Goal: Transaction & Acquisition: Purchase product/service

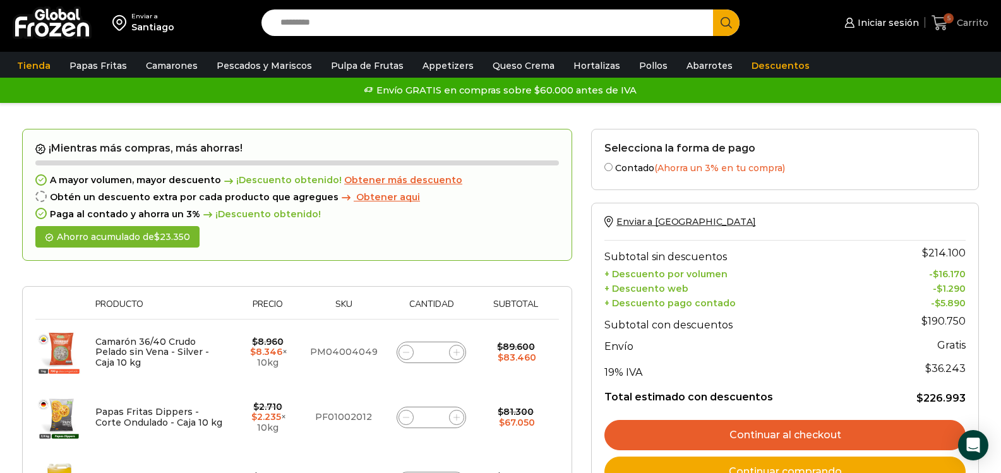
click at [969, 18] on span "Carrito" at bounding box center [971, 22] width 35 height 13
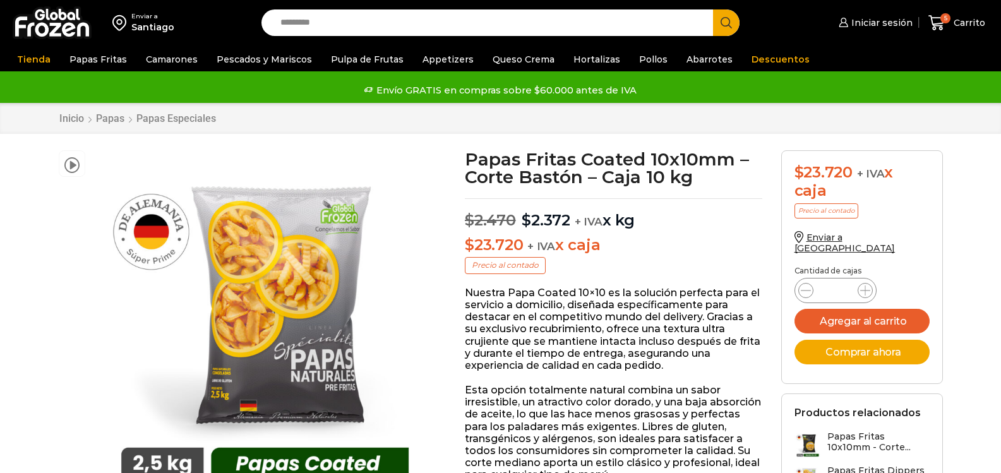
scroll to position [126, 0]
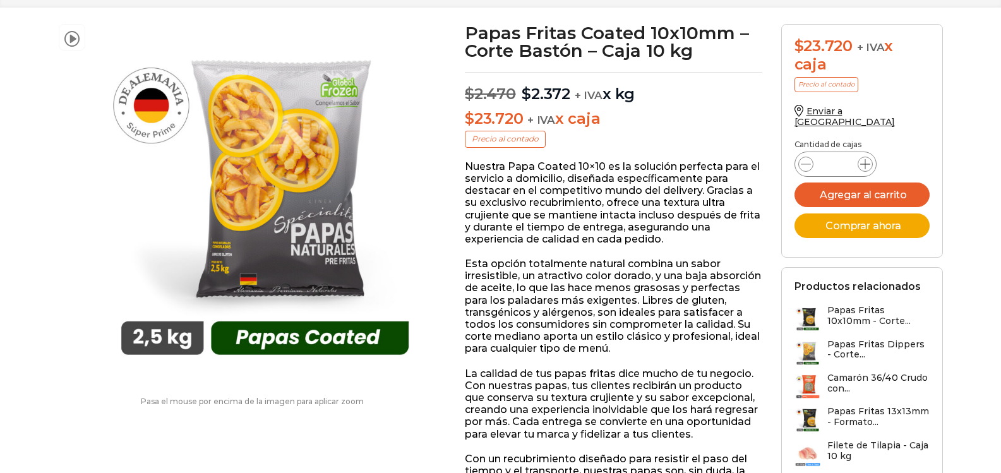
click at [861, 159] on icon at bounding box center [865, 164] width 10 height 10
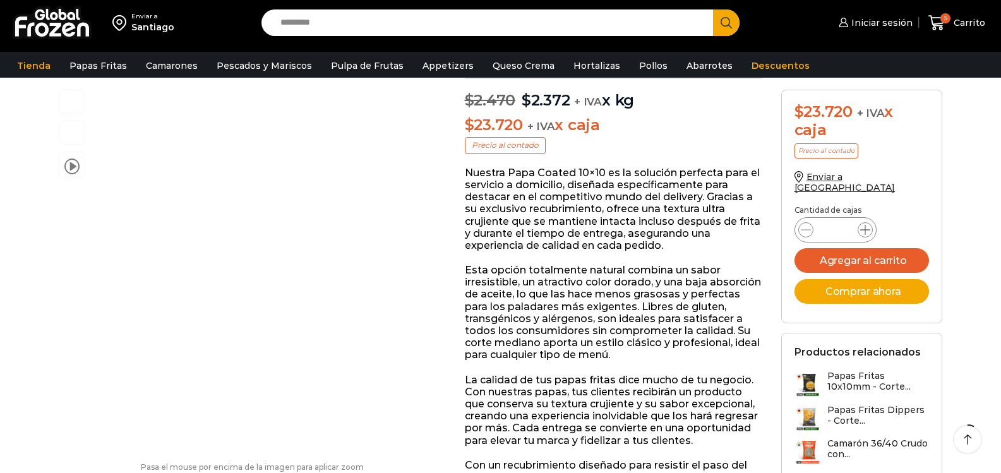
scroll to position [0, 0]
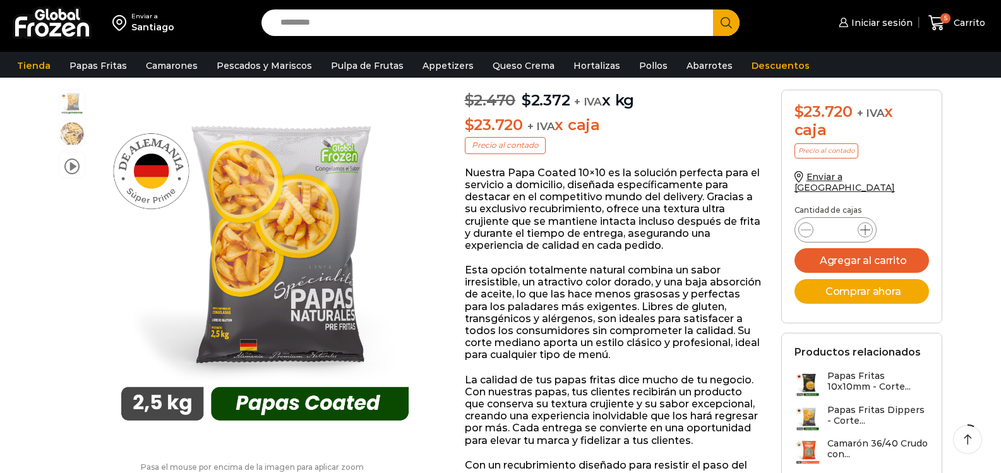
click at [867, 225] on icon at bounding box center [865, 230] width 10 height 10
type input "*"
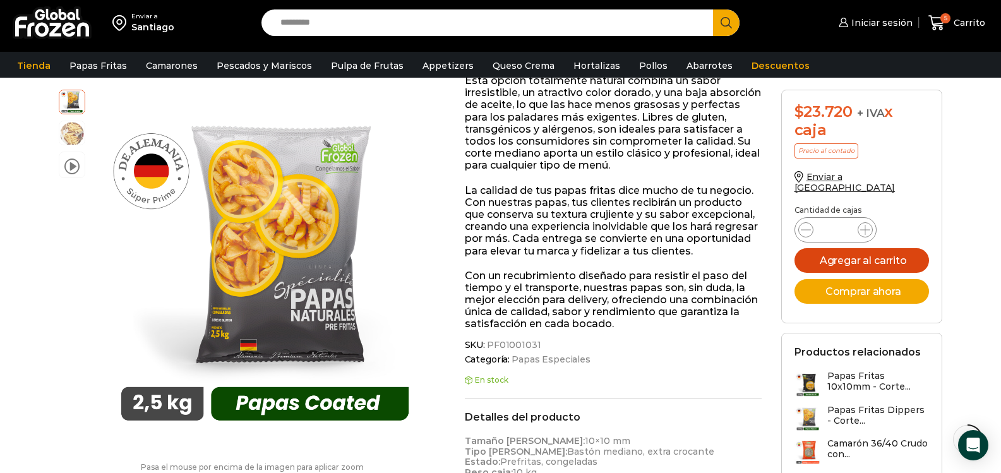
scroll to position [189, 0]
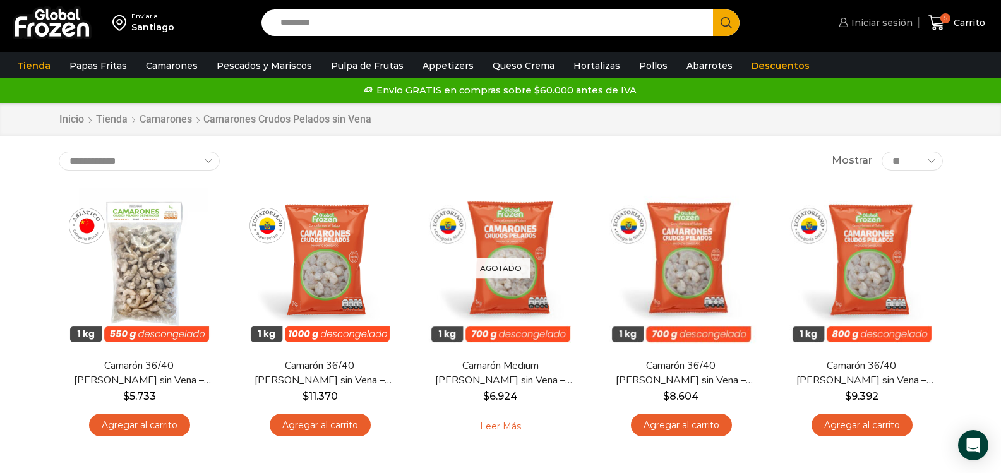
click at [870, 23] on span "Iniciar sesión" at bounding box center [880, 22] width 64 height 13
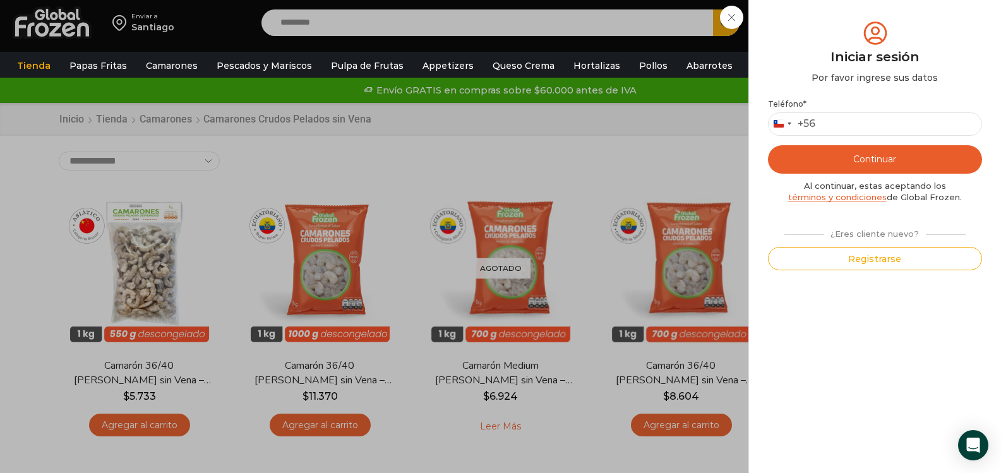
click at [836, 35] on div "Iniciar sesión Mi cuenta Login Register Iniciar sesión Por favor ingrese sus da…" at bounding box center [874, 22] width 77 height 25
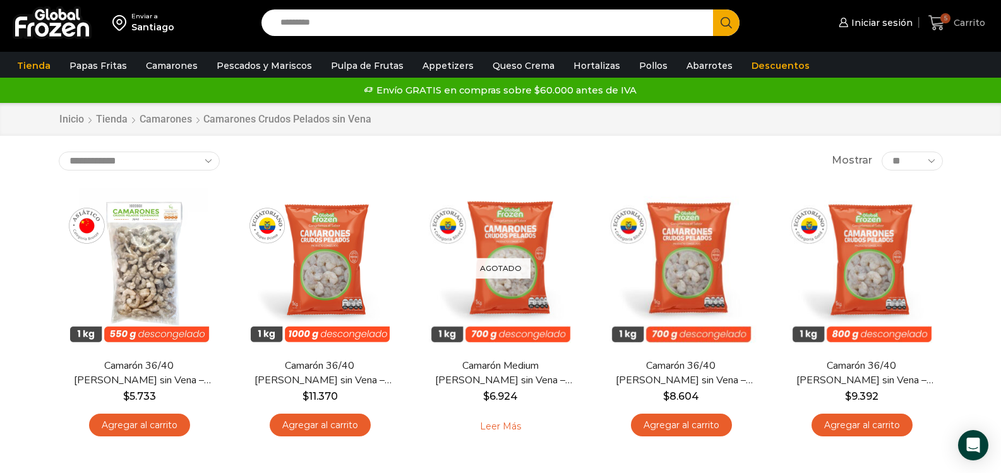
click at [957, 25] on span "Carrito" at bounding box center [968, 22] width 35 height 13
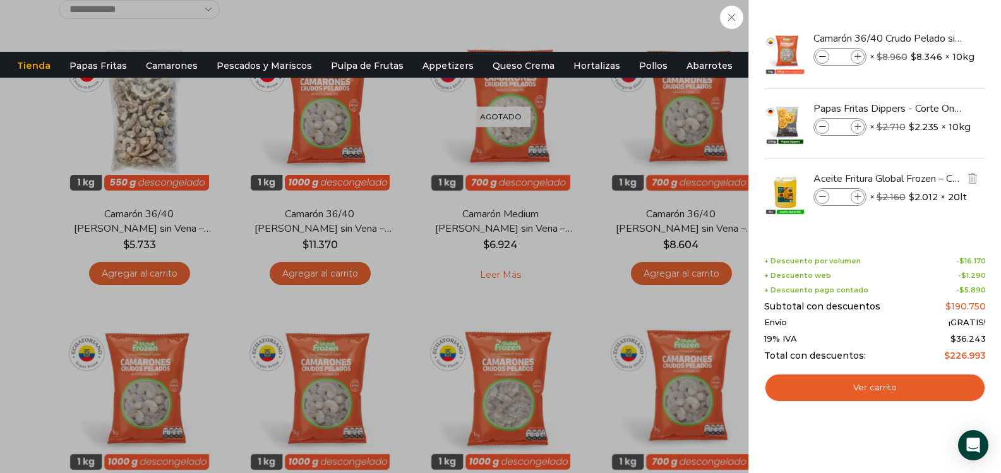
scroll to position [189, 0]
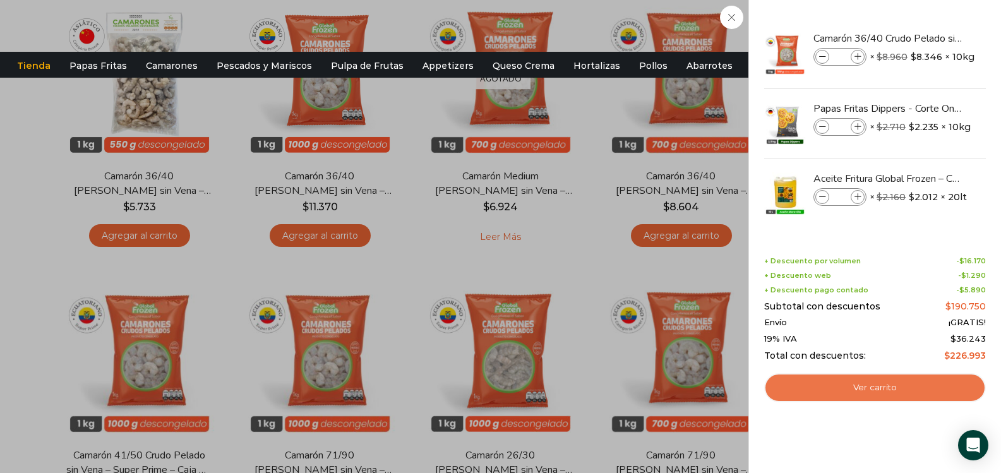
click at [853, 392] on link "Ver carrito" at bounding box center [875, 387] width 222 height 29
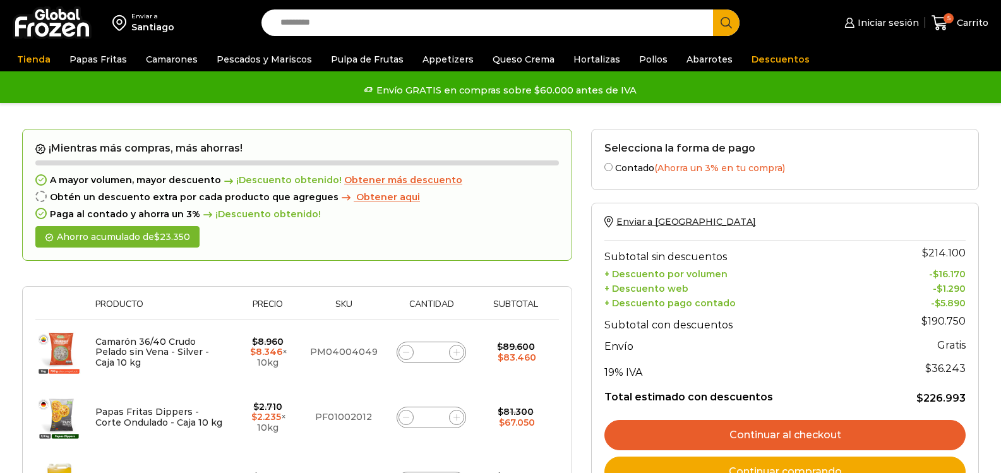
scroll to position [316, 0]
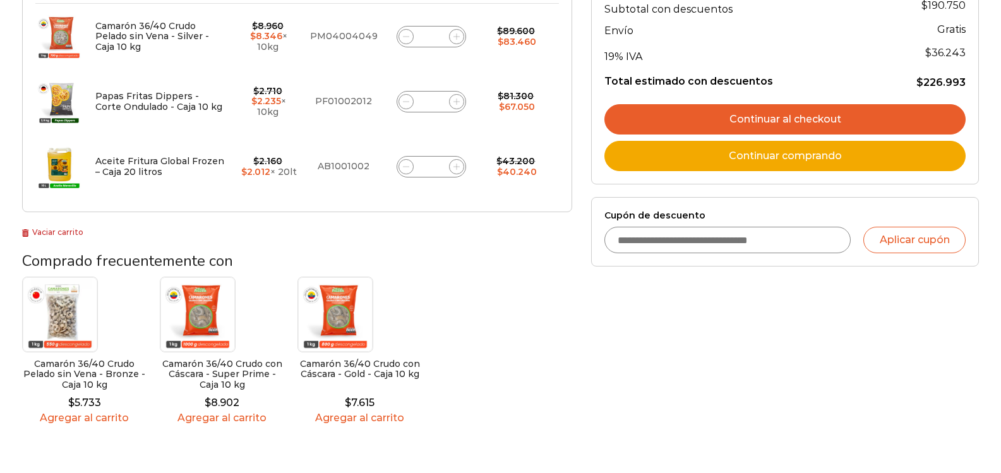
click at [36, 234] on link "Vaciar carrito" at bounding box center [52, 231] width 61 height 9
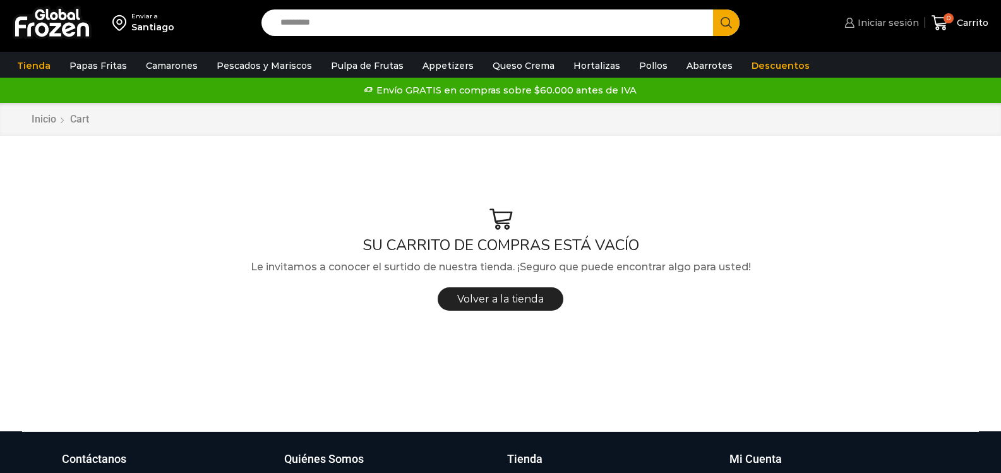
click at [887, 23] on span "Iniciar sesión" at bounding box center [887, 22] width 64 height 13
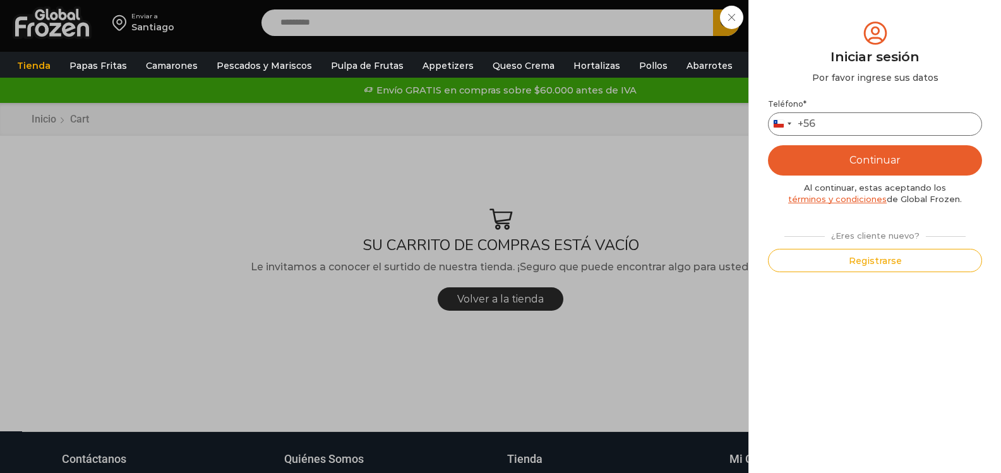
click at [866, 123] on input "Teléfono *" at bounding box center [875, 123] width 214 height 23
type input "*********"
click at [889, 145] on button "Continuar" at bounding box center [875, 160] width 214 height 30
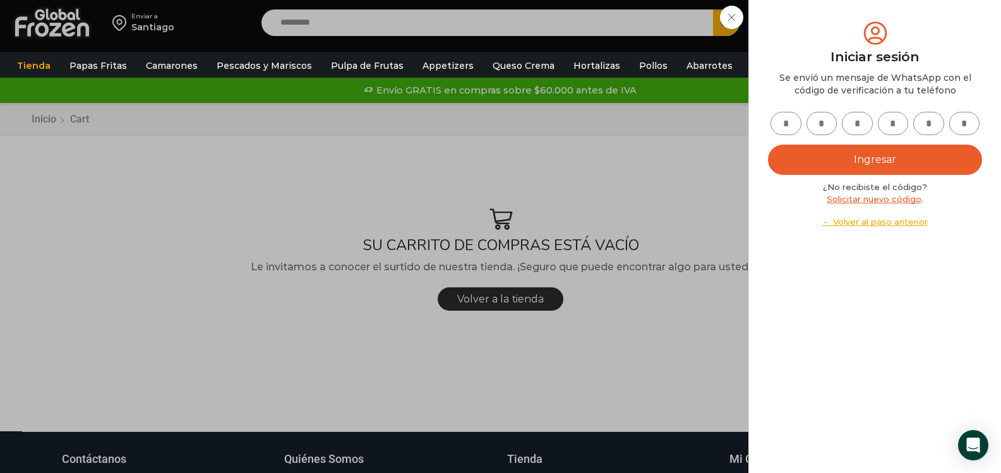
click at [786, 123] on input "text" at bounding box center [786, 123] width 31 height 23
type input "*"
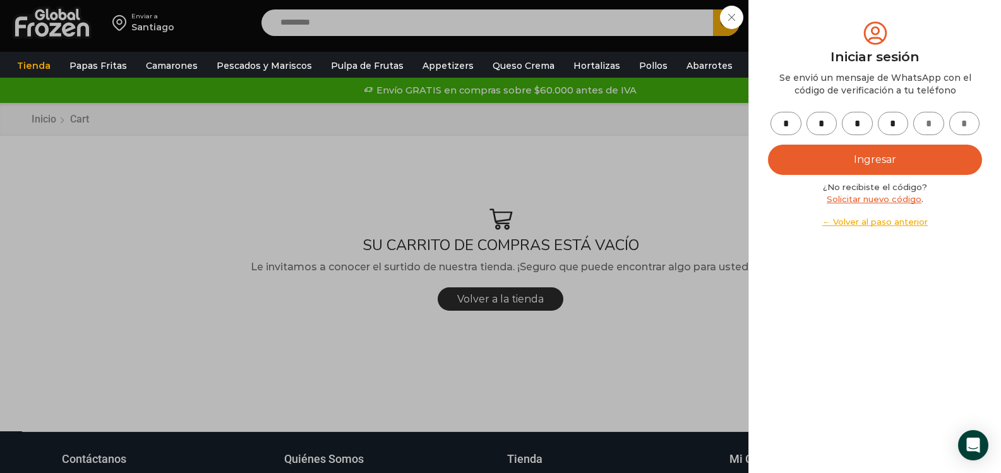
type input "*"
click at [880, 168] on button "Ingresar" at bounding box center [875, 160] width 214 height 30
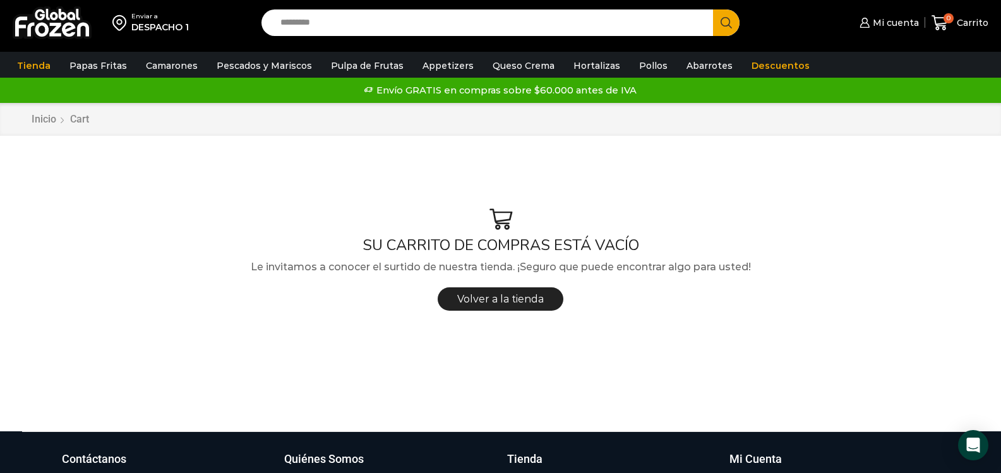
click at [293, 29] on input "Search input" at bounding box center [490, 22] width 433 height 27
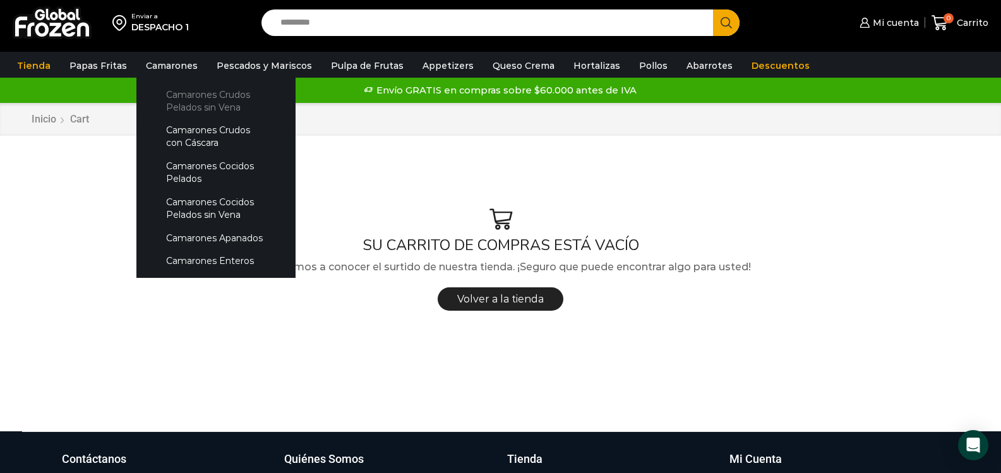
click at [181, 103] on link "Camarones Crudos Pelados sin Vena" at bounding box center [216, 101] width 134 height 36
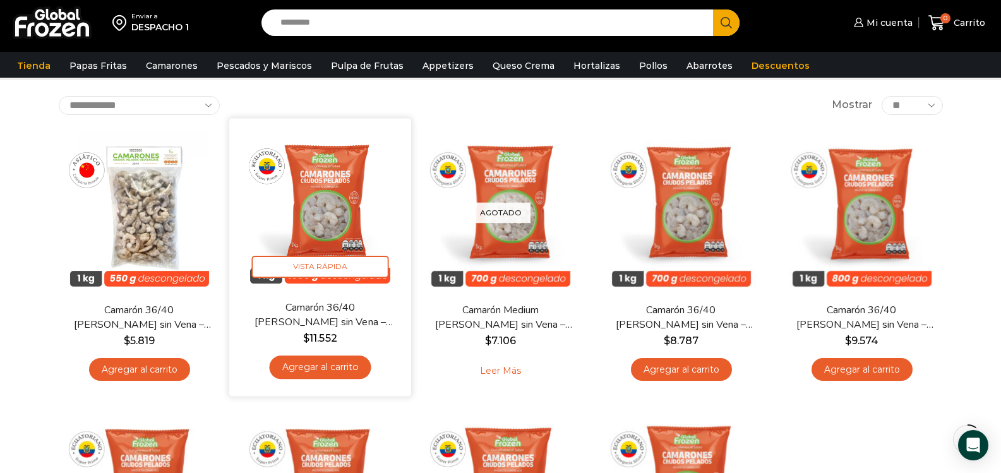
scroll to position [63, 0]
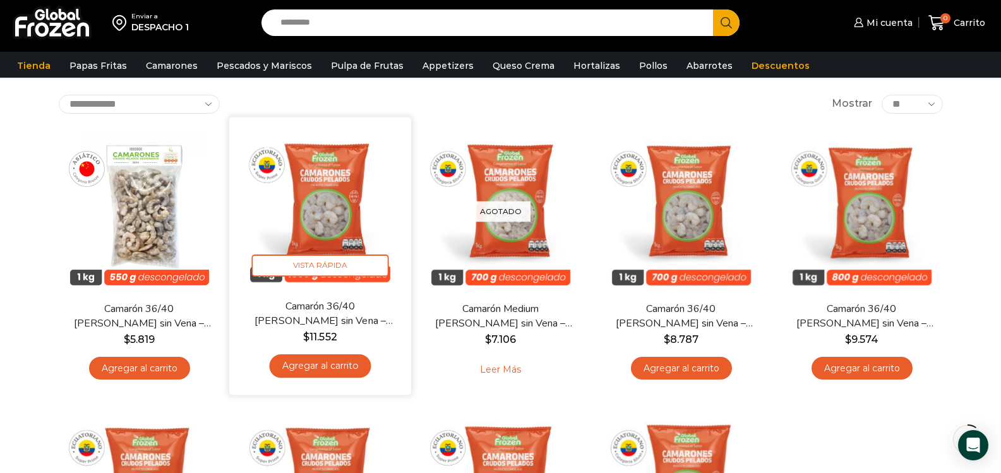
click at [333, 367] on link "Agregar al carrito" at bounding box center [320, 365] width 102 height 23
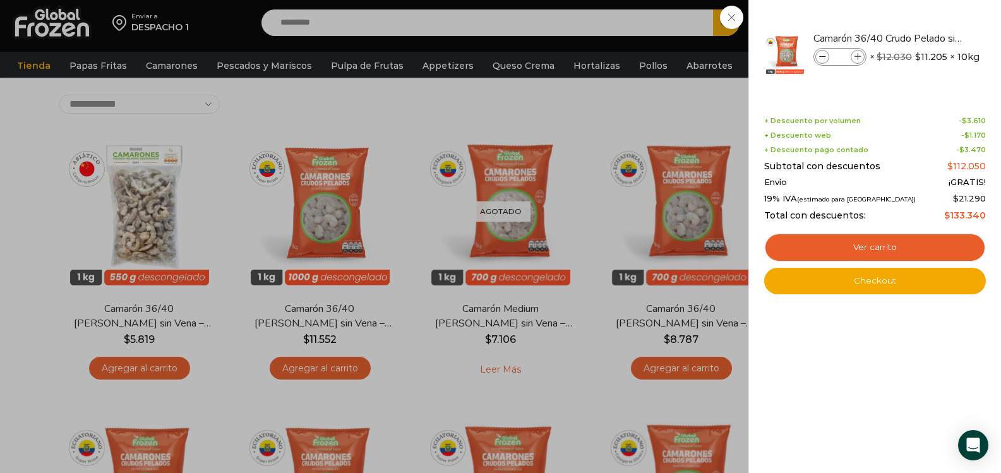
click at [925, 38] on div "1 Carrito 1 1 Shopping Cart *" at bounding box center [956, 23] width 63 height 30
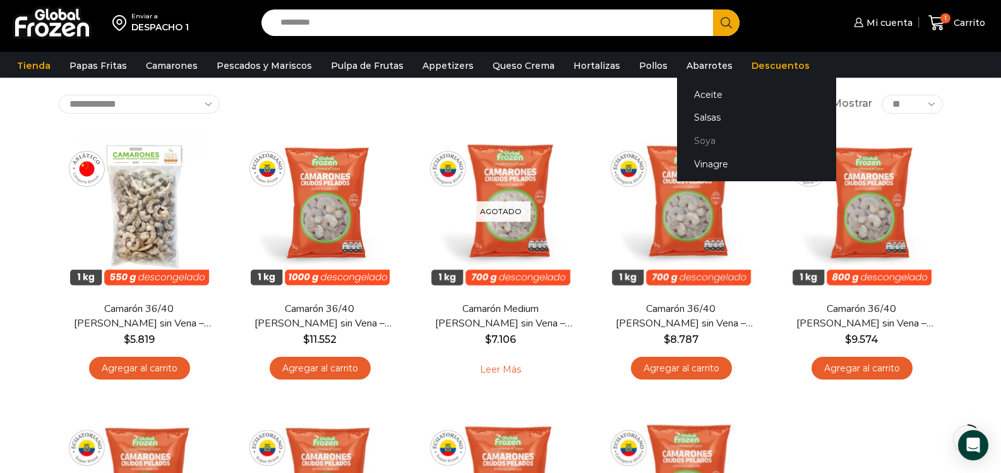
click at [685, 143] on link "Soya" at bounding box center [756, 140] width 159 height 23
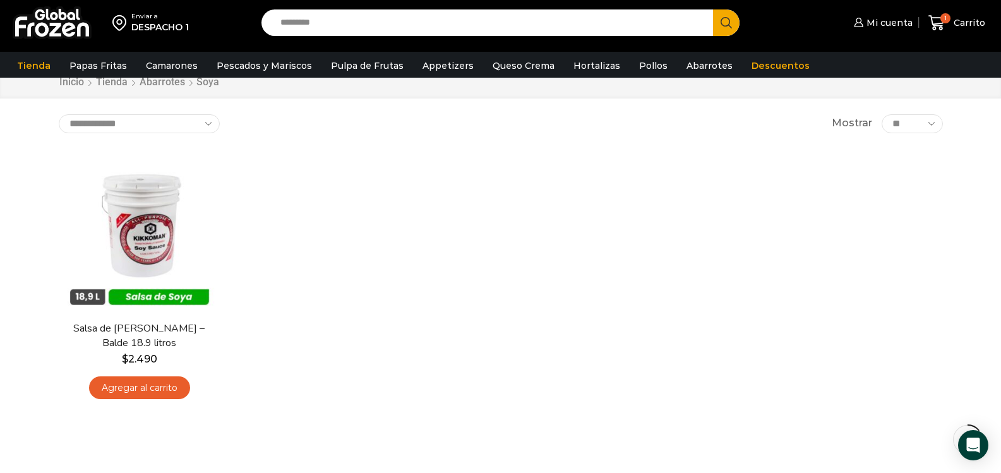
scroll to position [63, 0]
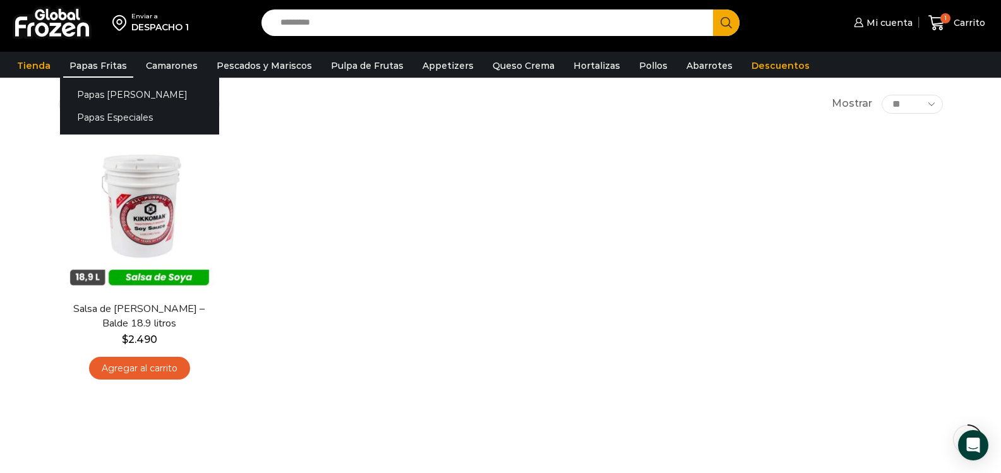
click at [97, 62] on link "Papas Fritas" at bounding box center [98, 66] width 70 height 24
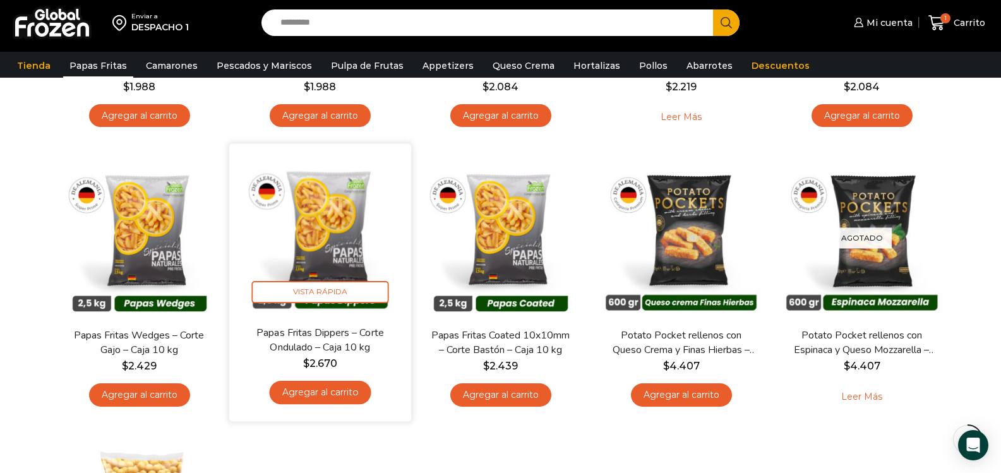
click at [321, 395] on link "Agregar al carrito" at bounding box center [320, 392] width 102 height 23
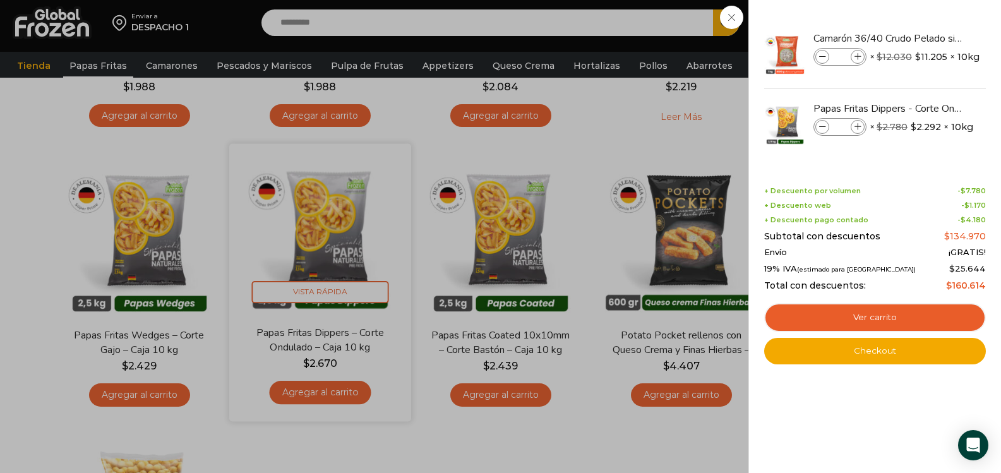
click at [925, 38] on div "2 Carrito 2 2 Shopping Cart *" at bounding box center [956, 23] width 63 height 30
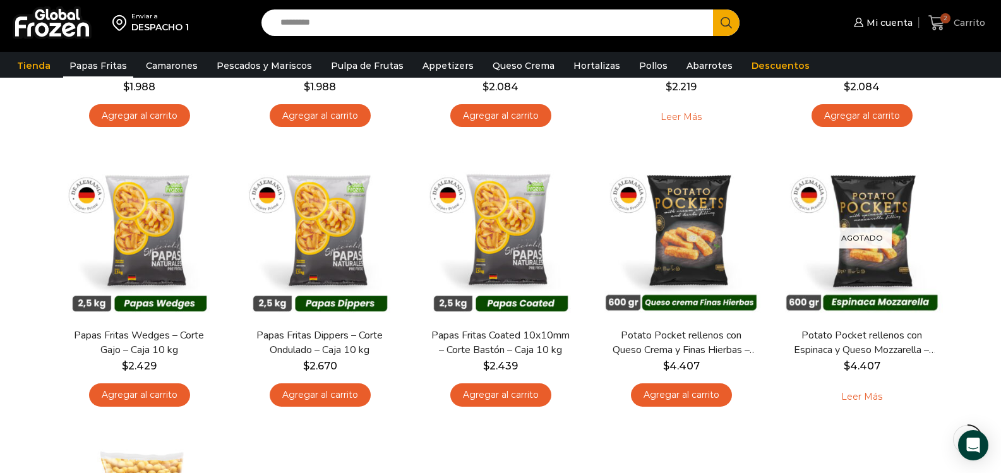
click at [975, 25] on span "Carrito" at bounding box center [968, 22] width 35 height 13
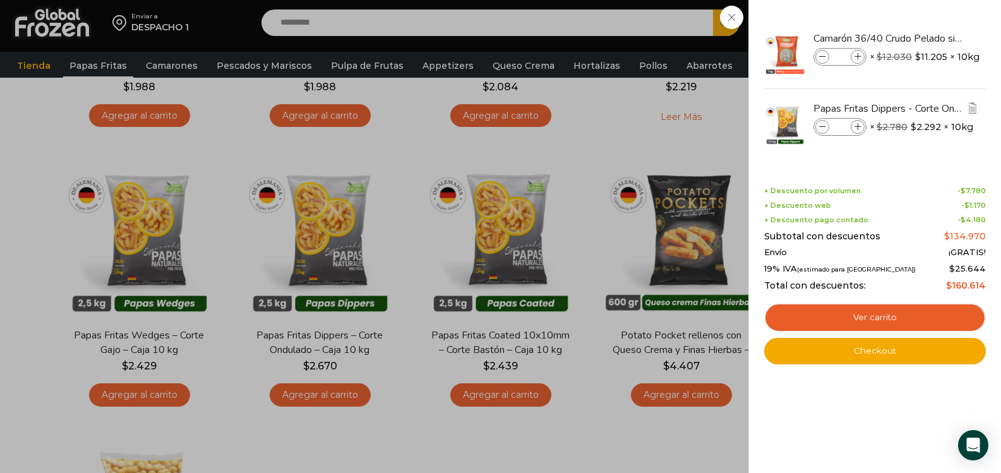
click at [861, 125] on span at bounding box center [858, 127] width 14 height 14
click at [859, 124] on icon at bounding box center [858, 127] width 7 height 7
click at [858, 124] on icon at bounding box center [858, 127] width 7 height 7
type input "*"
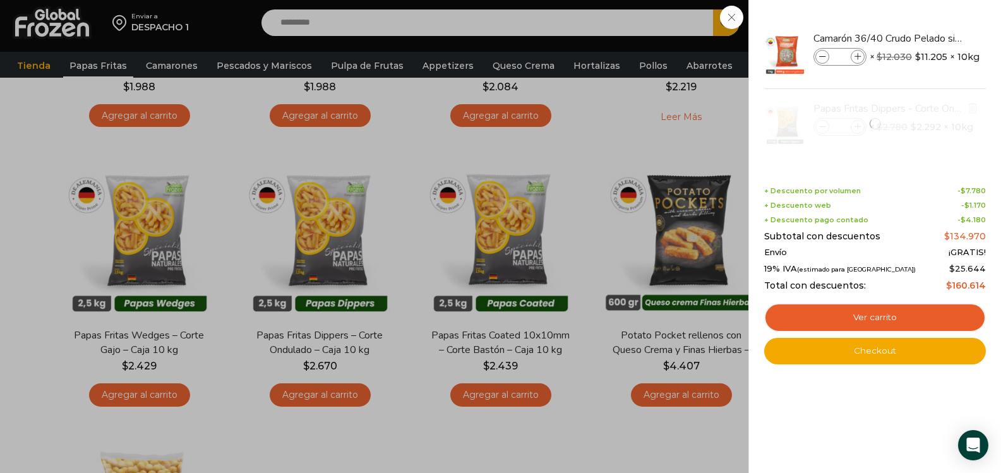
click at [820, 127] on div at bounding box center [875, 123] width 224 height 69
click at [824, 125] on icon at bounding box center [822, 127] width 7 height 7
type input "*"
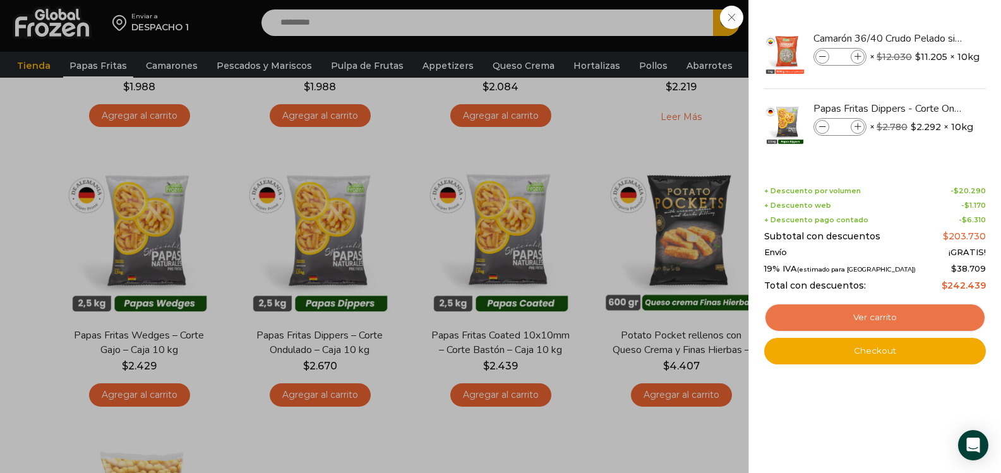
click at [881, 313] on link "Ver carrito" at bounding box center [875, 317] width 222 height 29
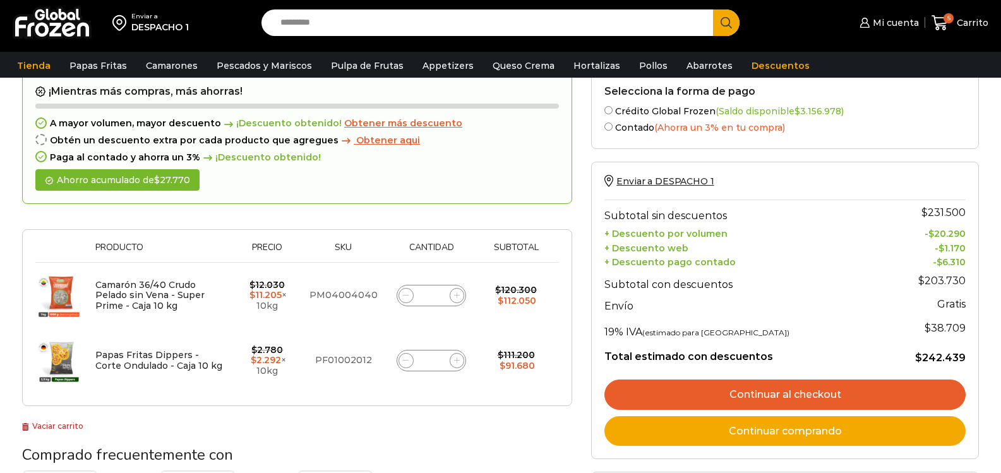
scroll to position [63, 0]
click at [794, 397] on link "Continuar al checkout" at bounding box center [784, 395] width 361 height 30
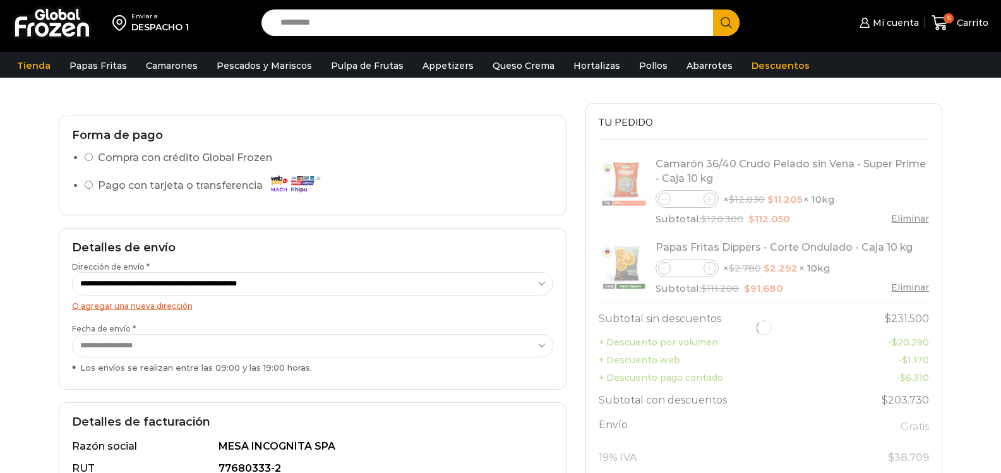
scroll to position [126, 0]
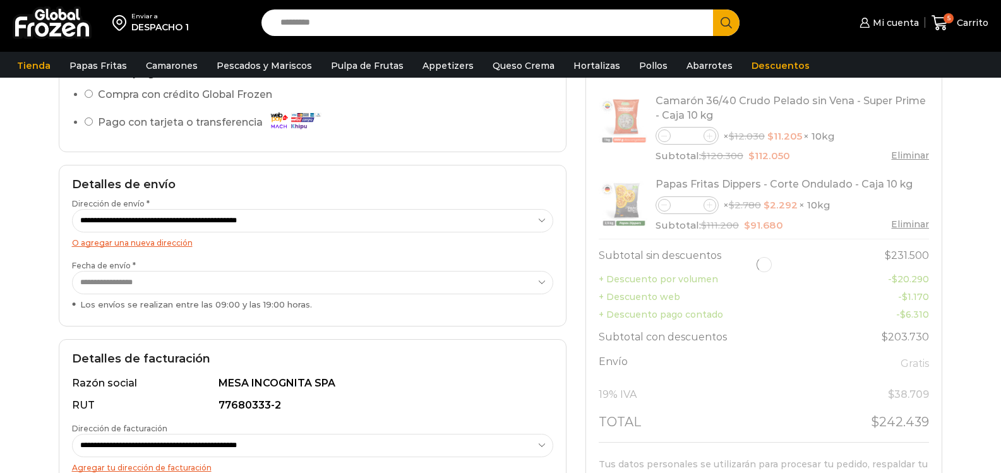
select select "*"
click at [167, 285] on select "**********" at bounding box center [312, 282] width 481 height 23
click at [72, 271] on select "**********" at bounding box center [312, 282] width 481 height 23
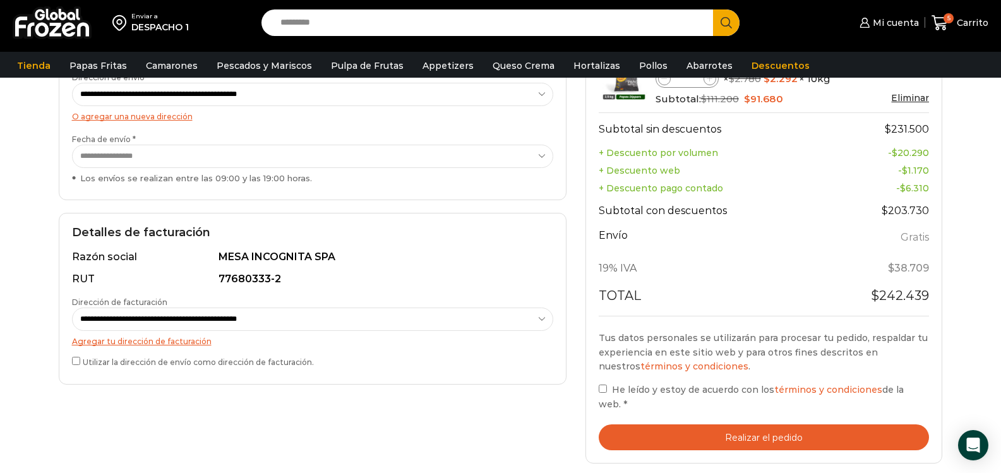
scroll to position [316, 0]
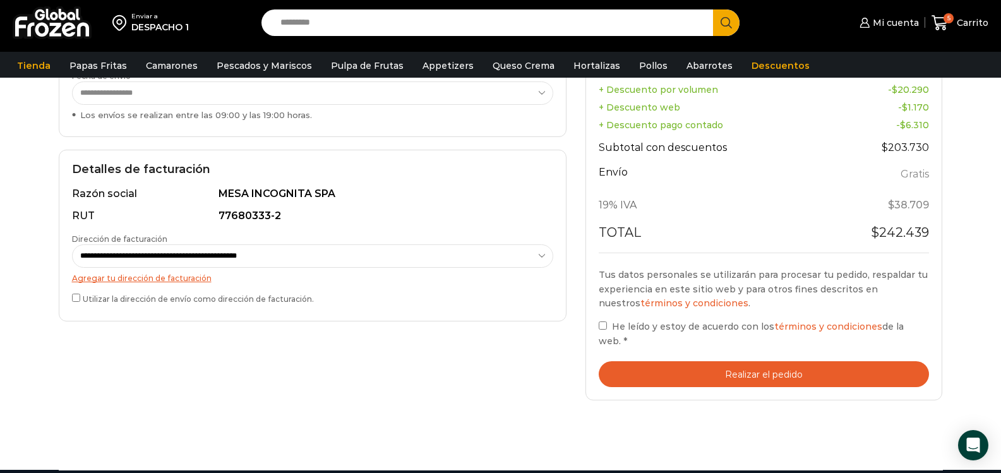
click at [741, 369] on button "Realizar el pedido" at bounding box center [764, 374] width 331 height 26
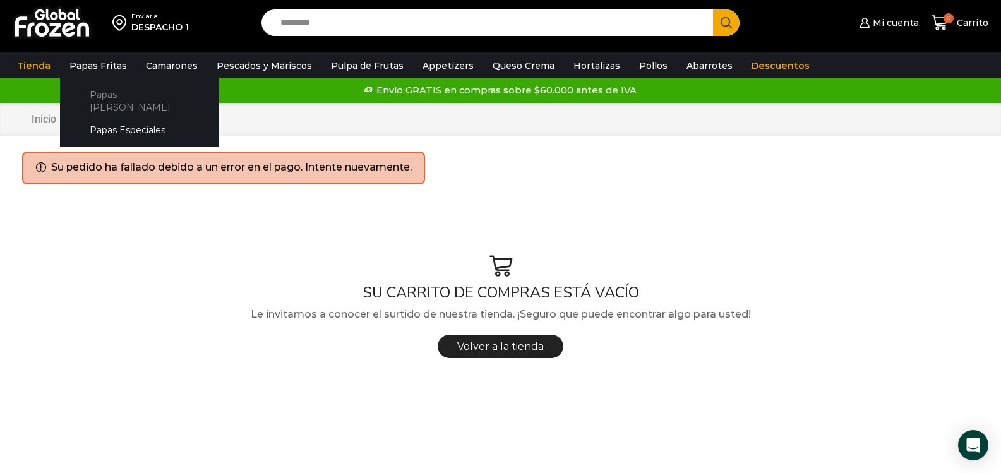
click at [102, 93] on link "Papas [PERSON_NAME]" at bounding box center [140, 101] width 134 height 36
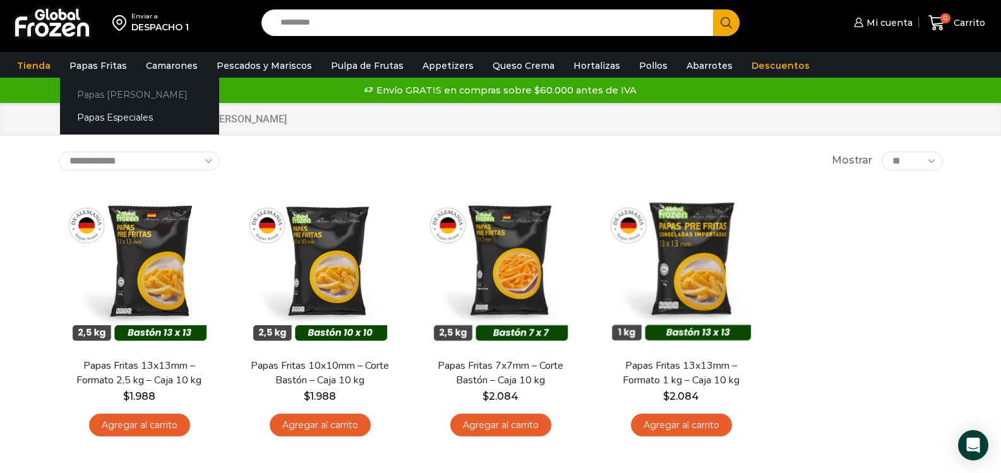
click at [120, 95] on link "Papas [PERSON_NAME]" at bounding box center [139, 94] width 159 height 23
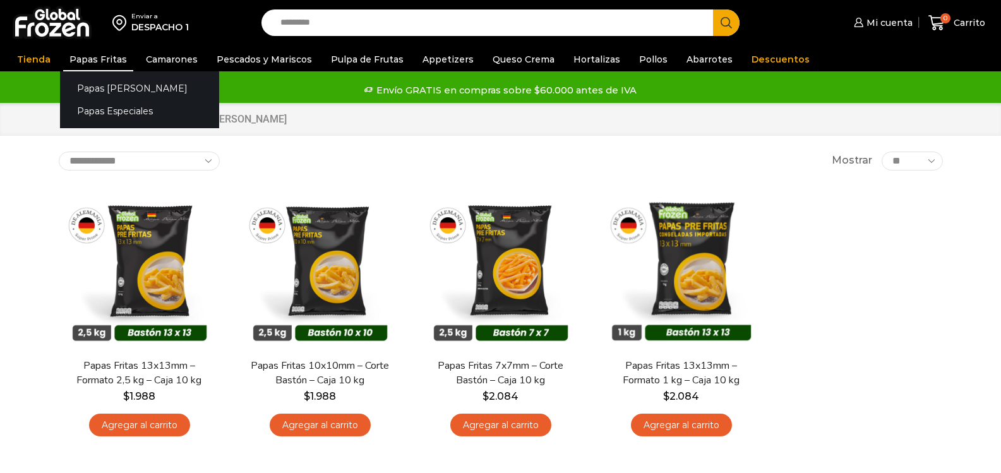
click at [108, 57] on link "Papas Fritas" at bounding box center [98, 59] width 70 height 24
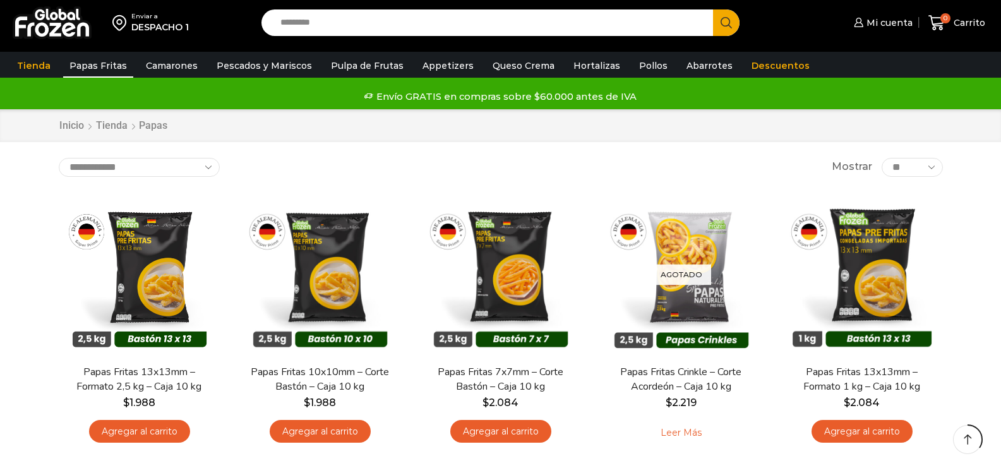
scroll to position [316, 0]
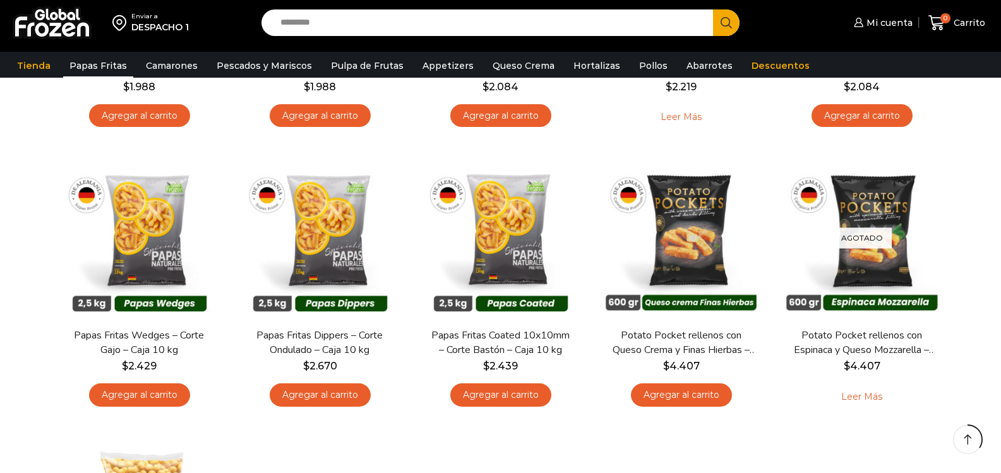
click at [319, 393] on link "Agregar al carrito" at bounding box center [320, 394] width 101 height 23
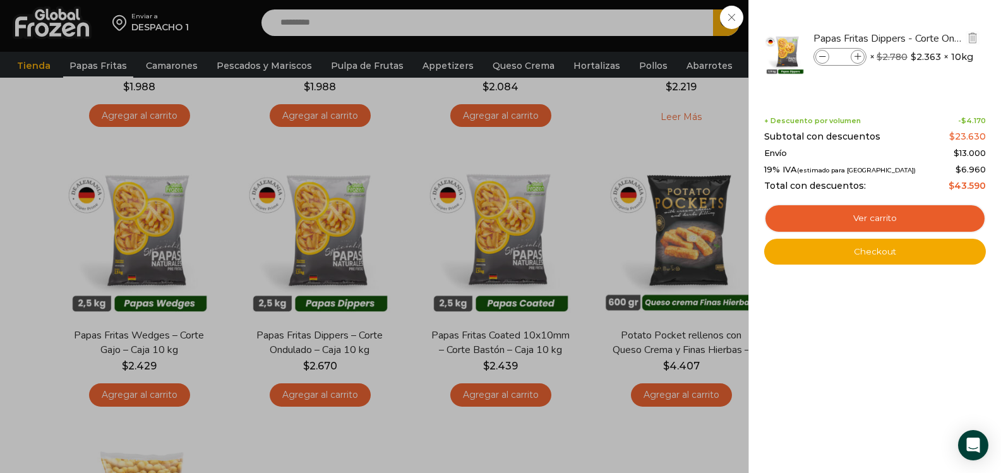
click at [861, 57] on icon at bounding box center [858, 57] width 7 height 7
click at [818, 52] on span at bounding box center [822, 57] width 14 height 14
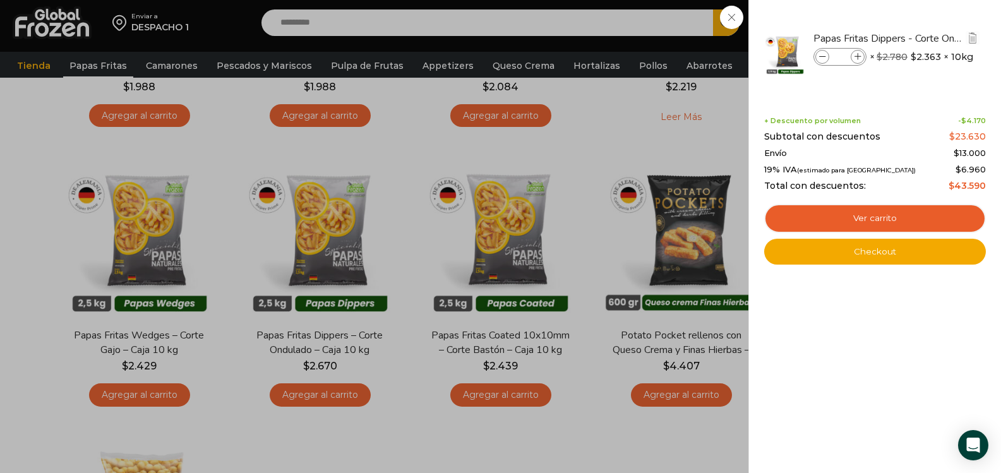
type input "*"
click at [925, 38] on div "1 Carrito 1 1 Shopping Cart *" at bounding box center [956, 23] width 63 height 30
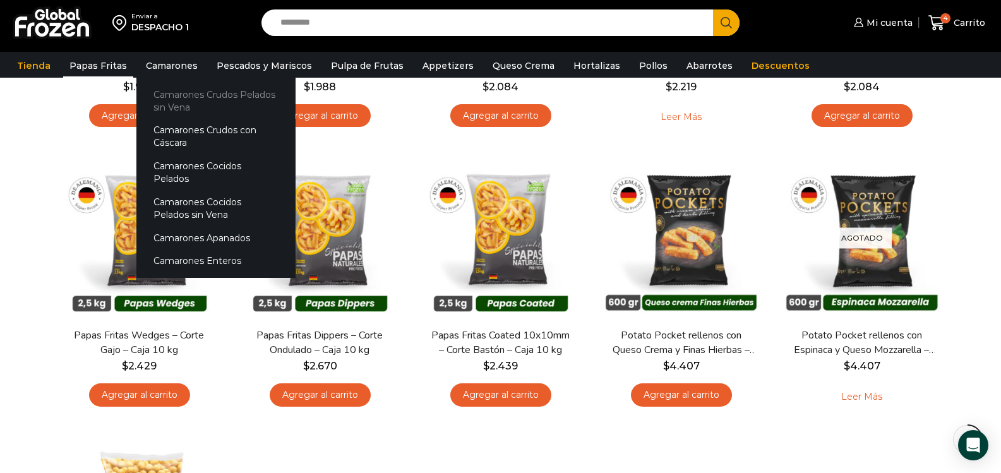
click at [186, 92] on link "Camarones Crudos Pelados sin Vena" at bounding box center [215, 101] width 159 height 36
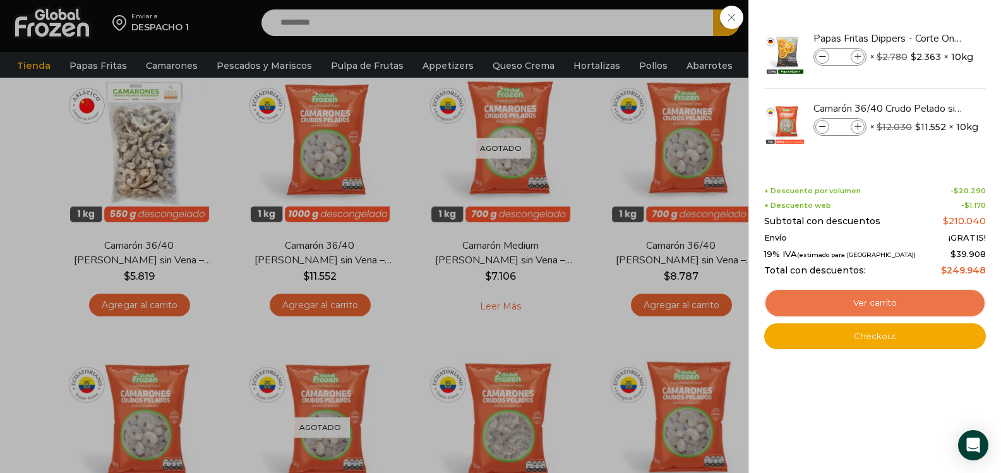
click at [891, 299] on link "Ver carrito" at bounding box center [875, 303] width 222 height 29
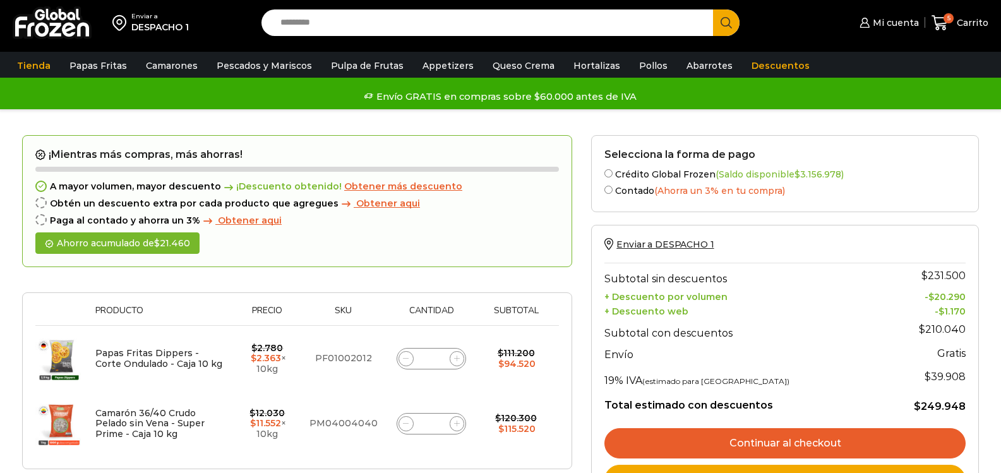
scroll to position [253, 0]
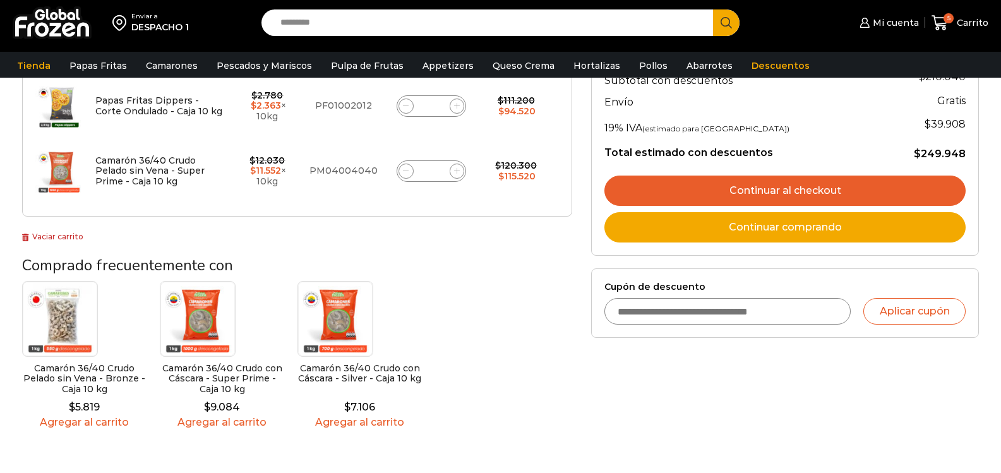
click at [781, 191] on link "Continuar al checkout" at bounding box center [784, 191] width 361 height 30
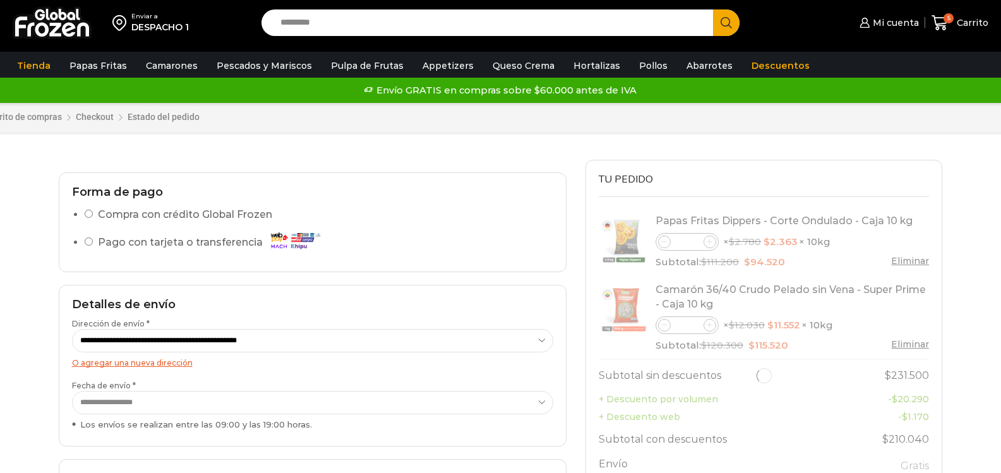
select select "*"
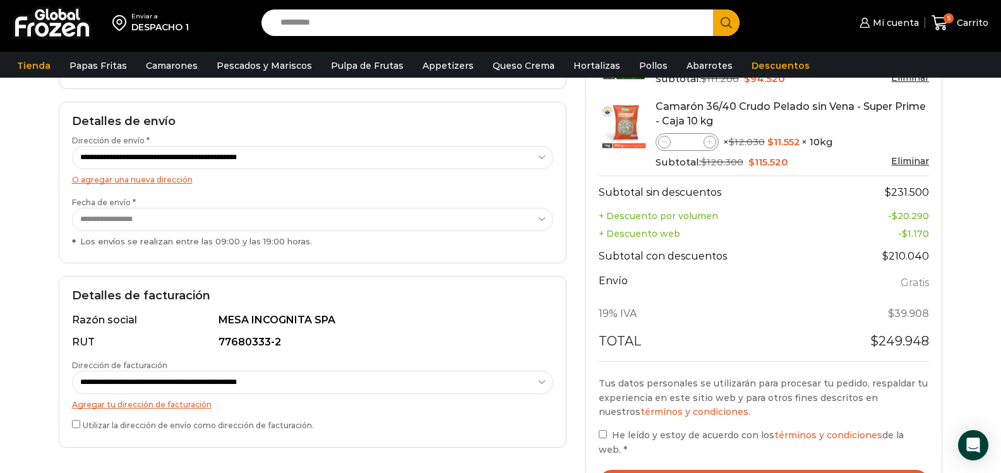
scroll to position [253, 0]
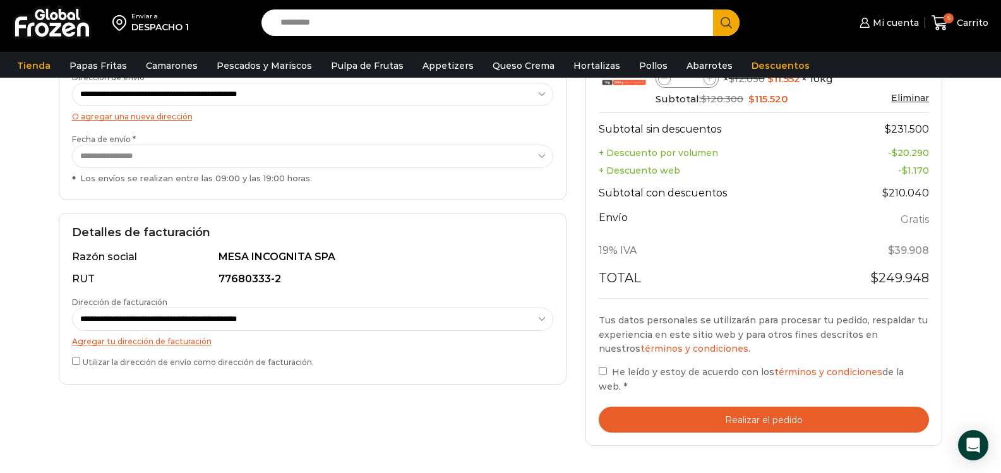
click at [771, 407] on button "Realizar el pedido" at bounding box center [764, 420] width 331 height 26
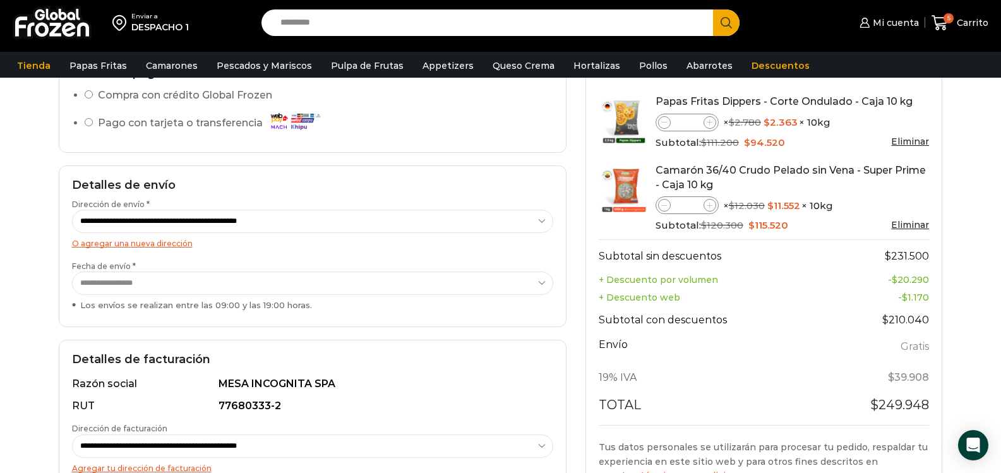
scroll to position [189, 0]
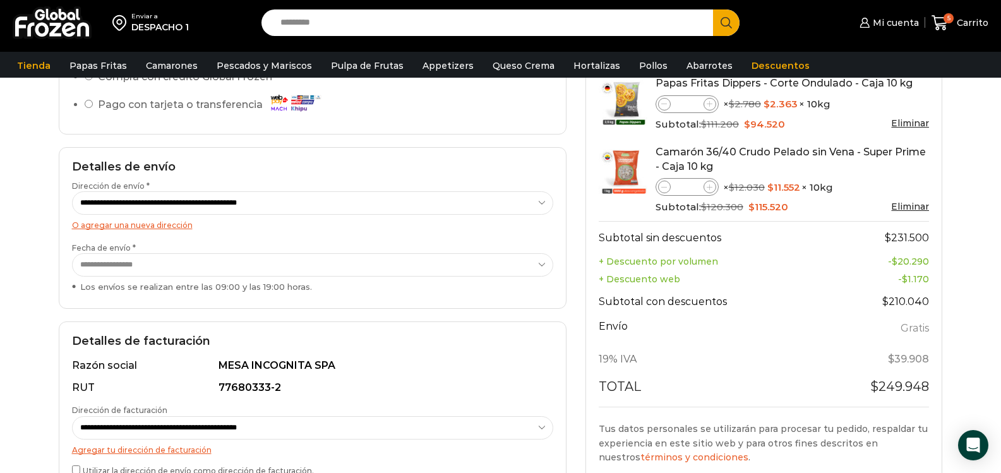
click at [541, 264] on select "**********" at bounding box center [312, 264] width 481 height 23
click at [72, 253] on select "**********" at bounding box center [312, 264] width 481 height 23
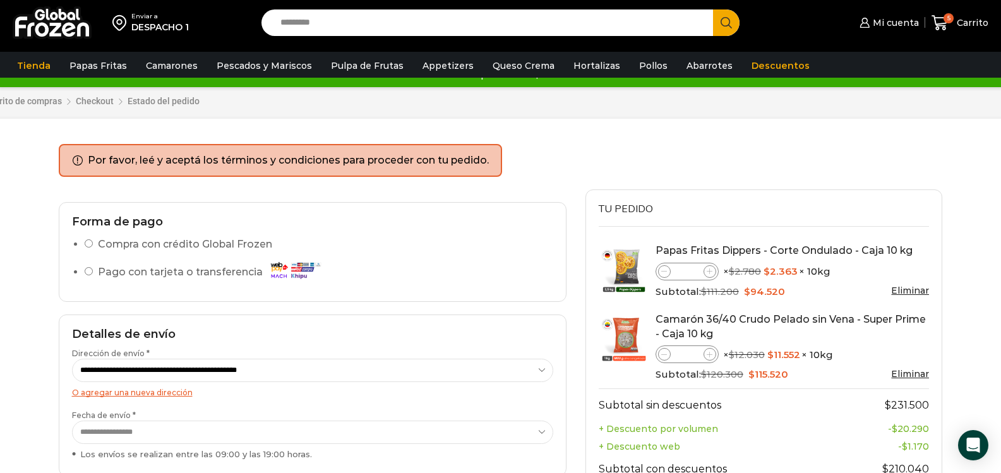
scroll to position [0, 0]
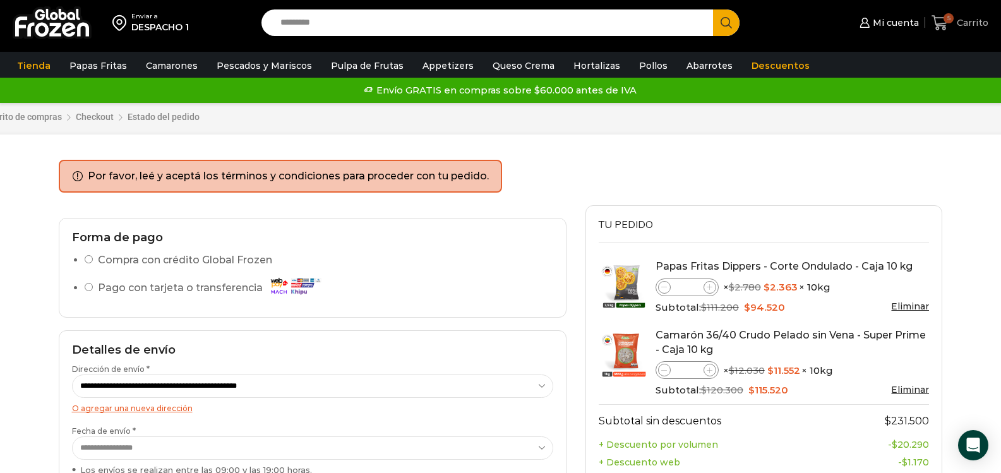
click at [973, 22] on span "Carrito" at bounding box center [971, 22] width 35 height 13
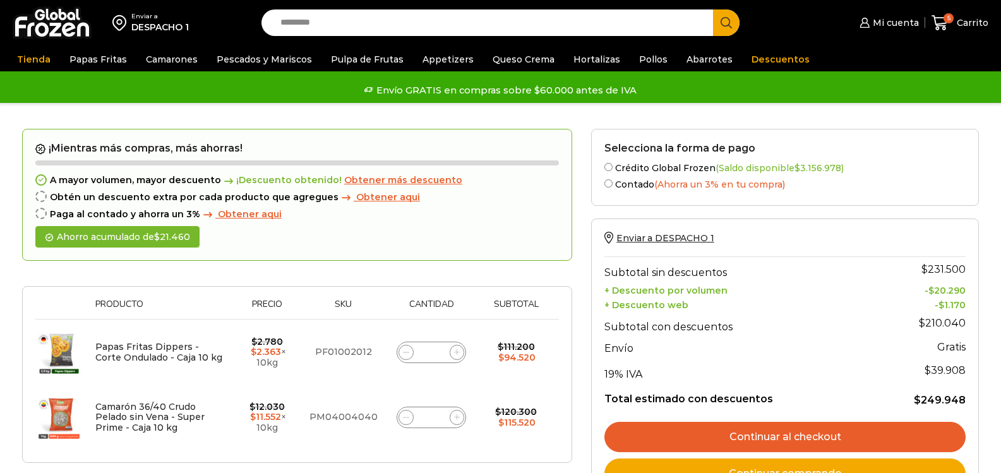
scroll to position [126, 0]
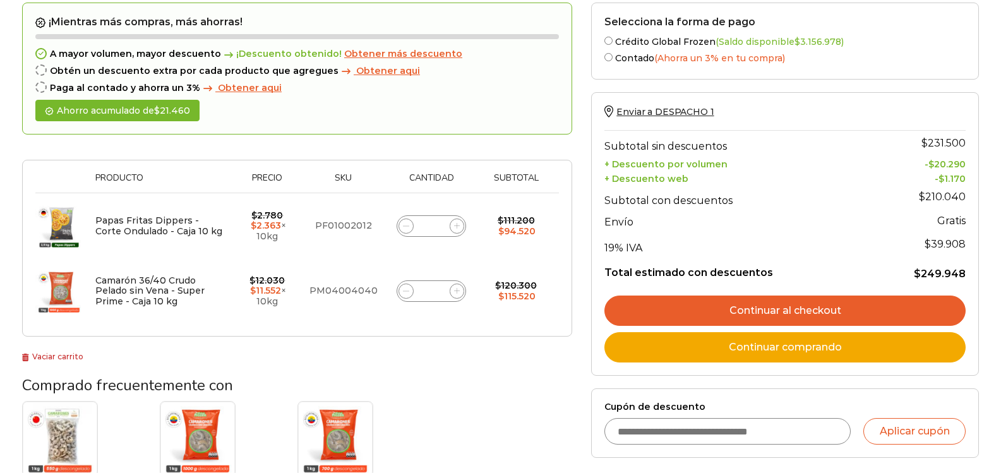
click at [760, 314] on link "Continuar al checkout" at bounding box center [784, 311] width 361 height 30
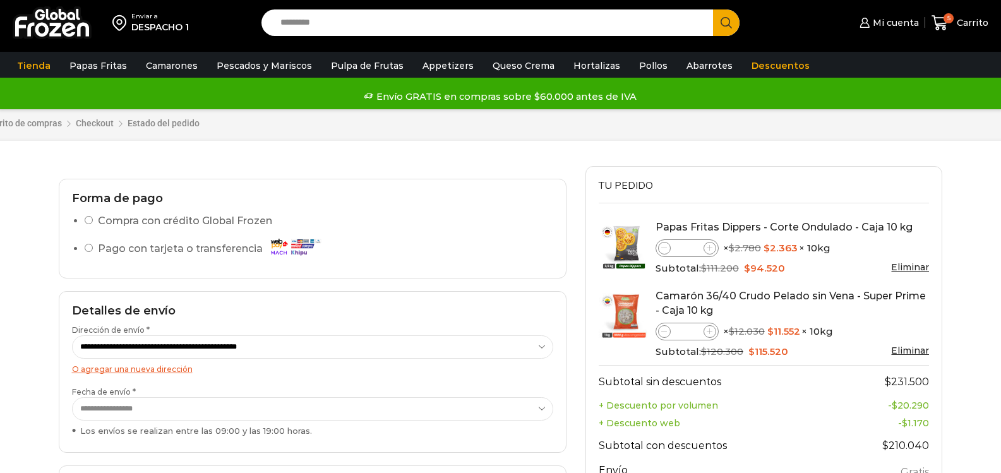
scroll to position [253, 0]
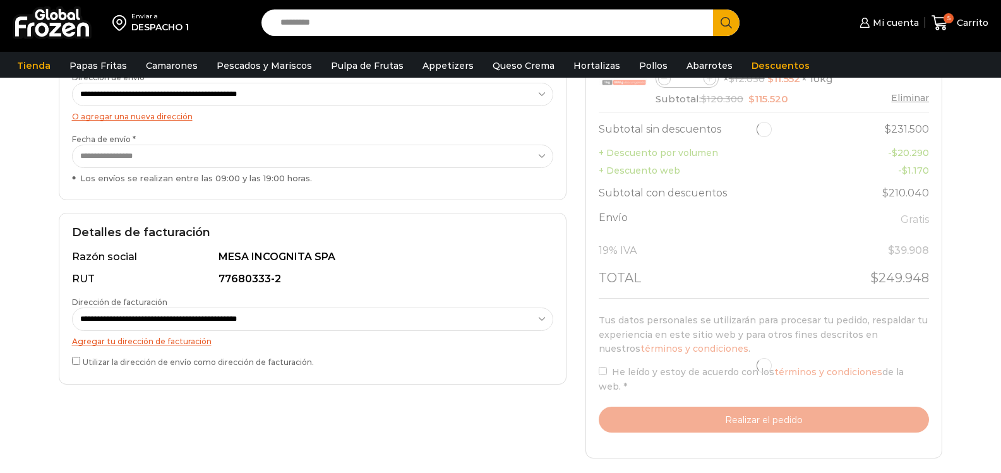
select select "*"
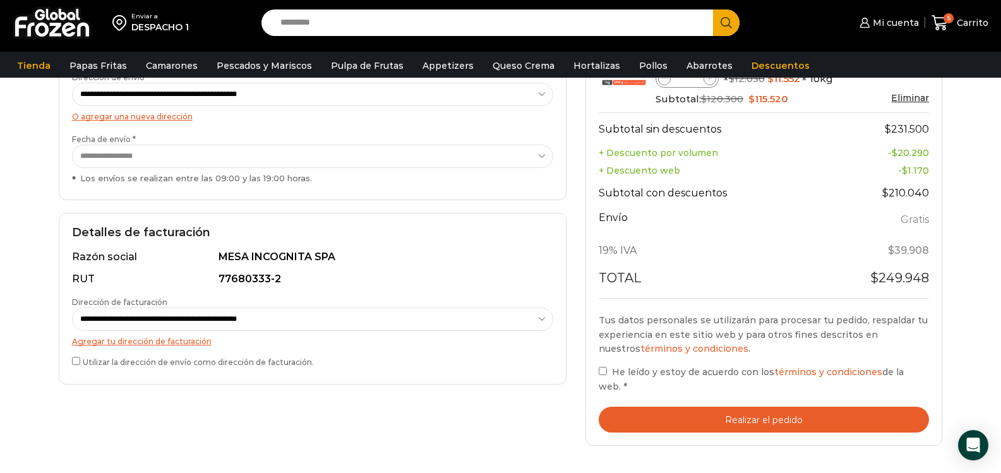
click at [763, 407] on button "Realizar el pedido" at bounding box center [764, 420] width 331 height 26
